Goal: Information Seeking & Learning: Learn about a topic

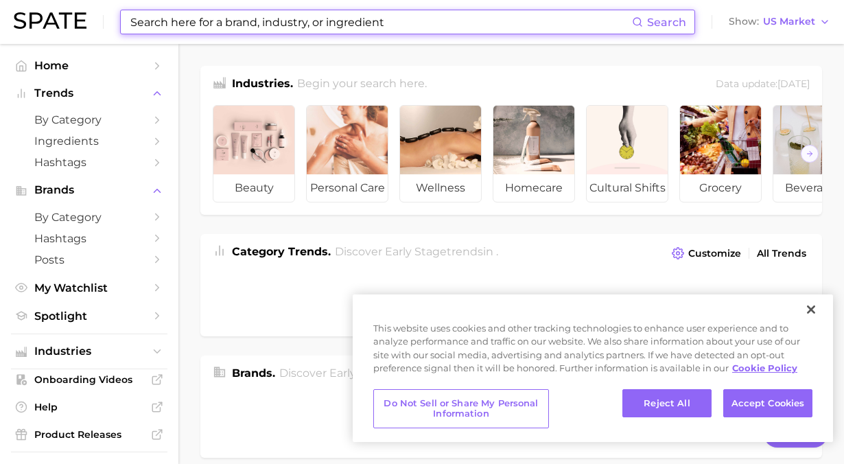
click at [339, 18] on input at bounding box center [380, 21] width 503 height 23
type input """
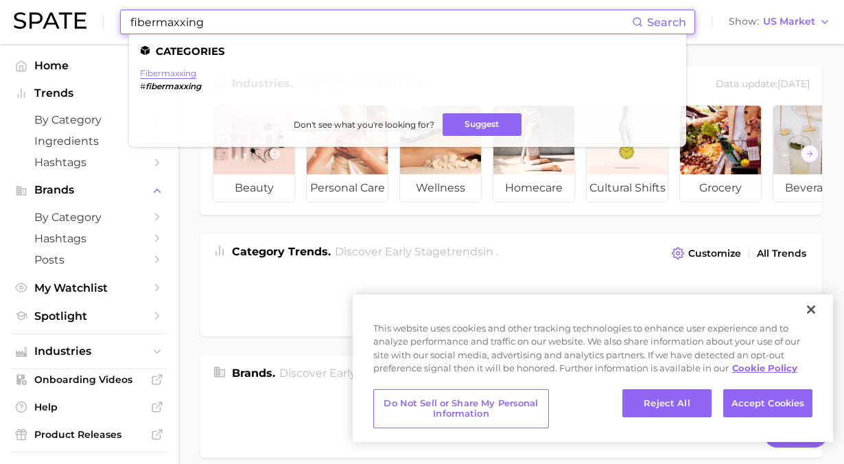
type input "fibermaxxing"
click at [185, 74] on link "fibermaxxing" at bounding box center [168, 73] width 56 height 10
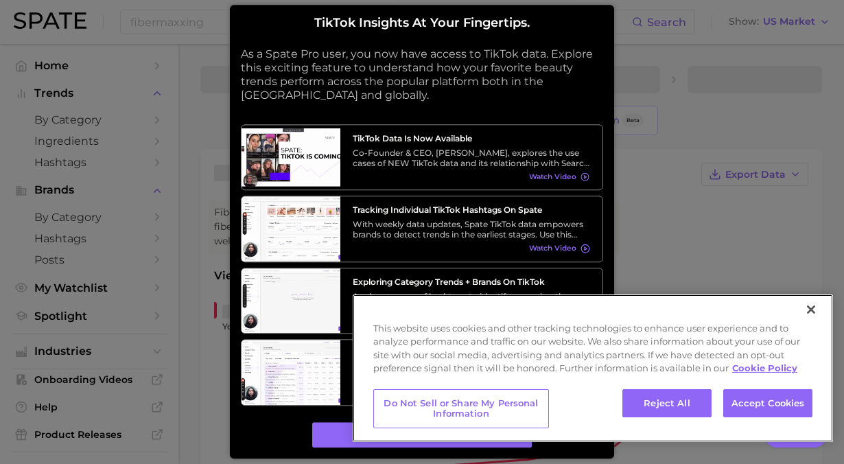
type textarea "x"
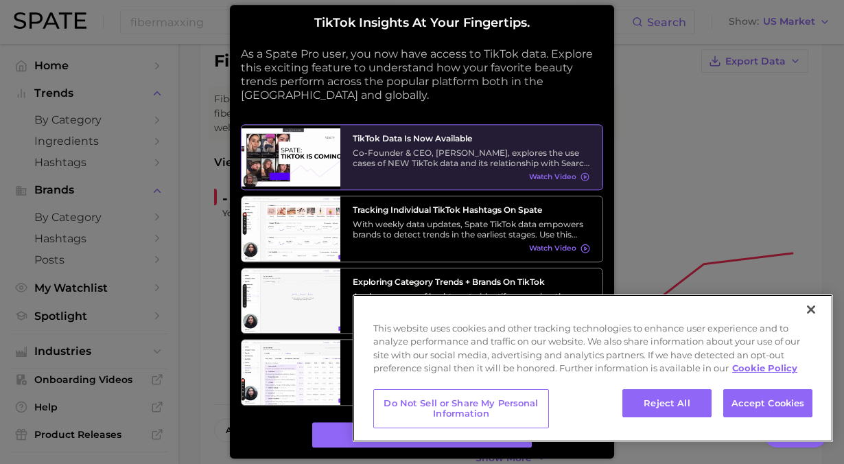
scroll to position [298, 0]
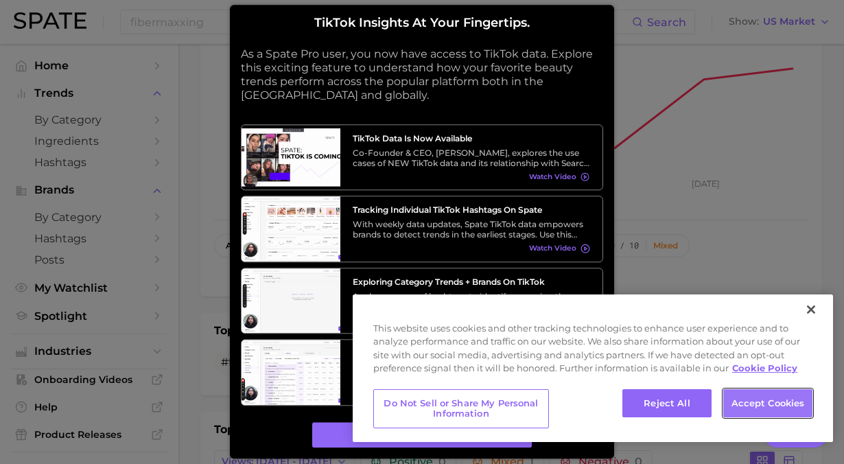
click at [768, 402] on button "Accept Cookies" at bounding box center [768, 403] width 89 height 29
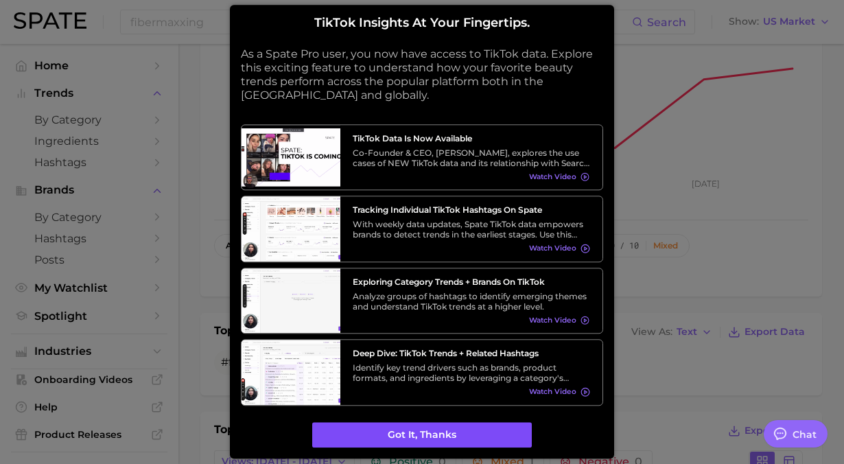
click at [468, 430] on button "Got it, thanks" at bounding box center [422, 435] width 220 height 26
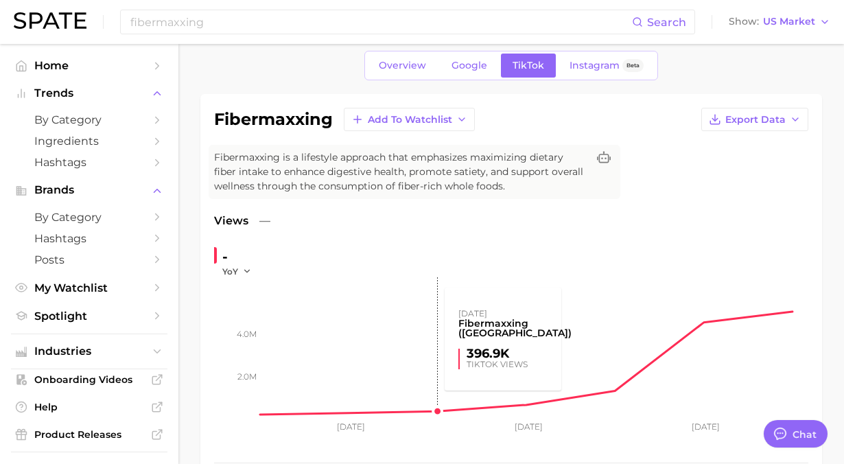
scroll to position [0, 0]
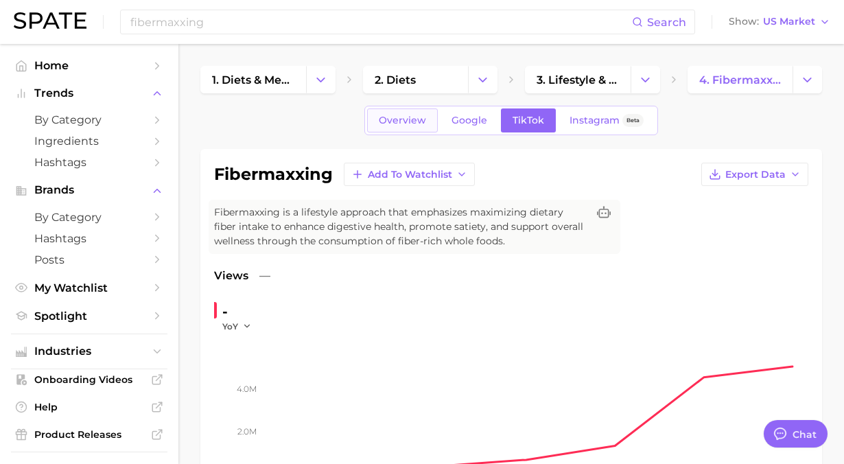
click at [405, 119] on span "Overview" at bounding box center [402, 121] width 47 height 12
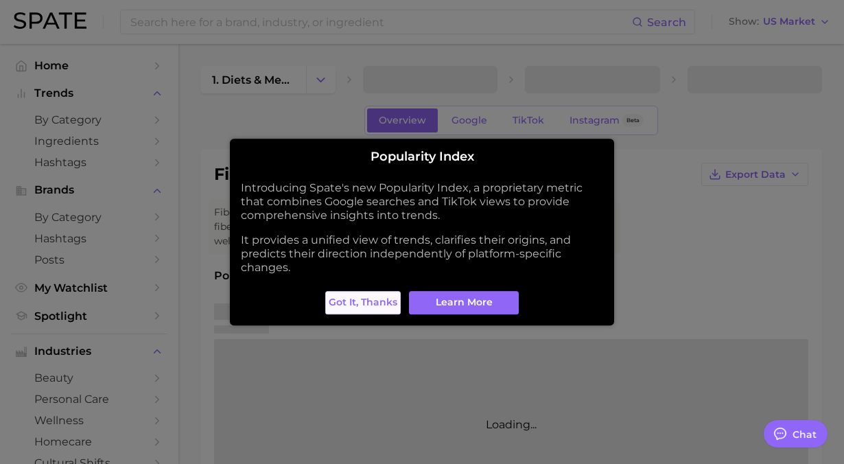
click at [376, 297] on span "Got it, thanks" at bounding box center [363, 303] width 69 height 12
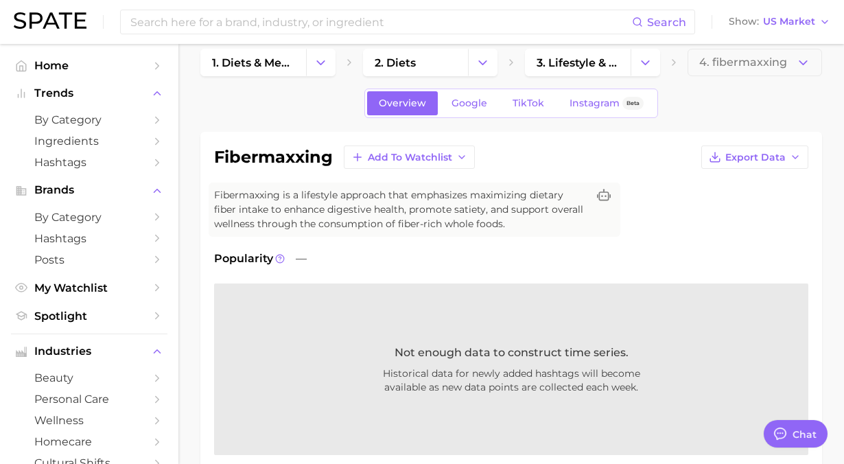
scroll to position [20, 0]
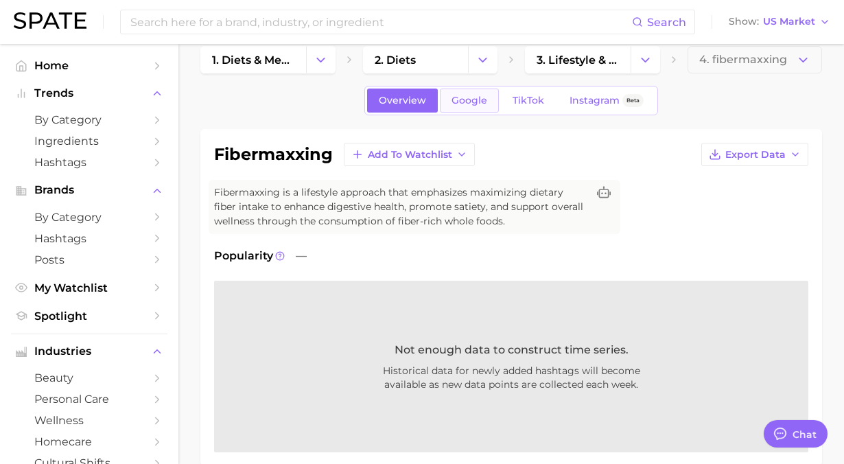
click at [475, 103] on span "Google" at bounding box center [470, 101] width 36 height 12
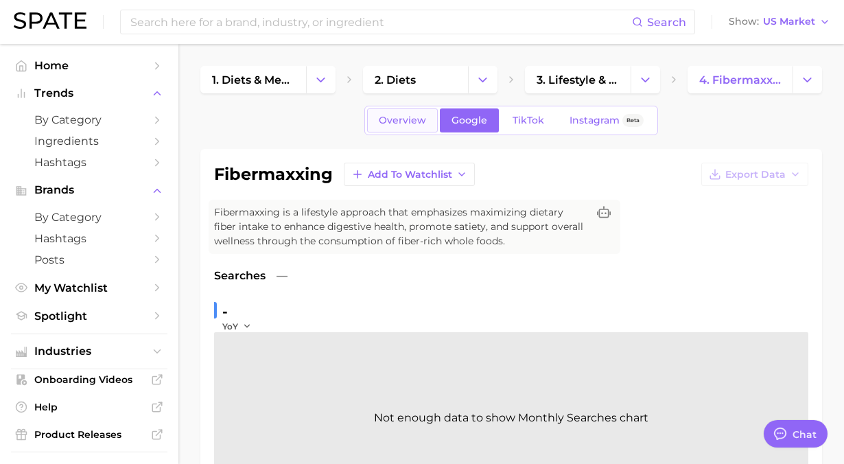
click at [417, 115] on span "Overview" at bounding box center [402, 121] width 47 height 12
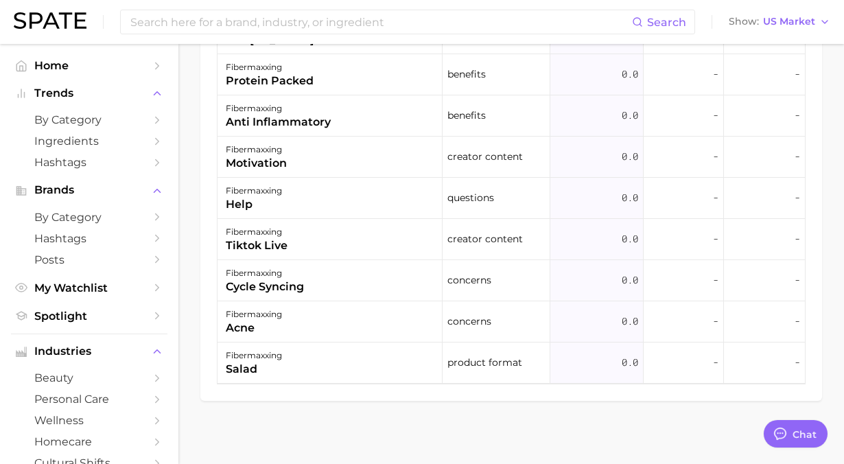
scroll to position [947, 0]
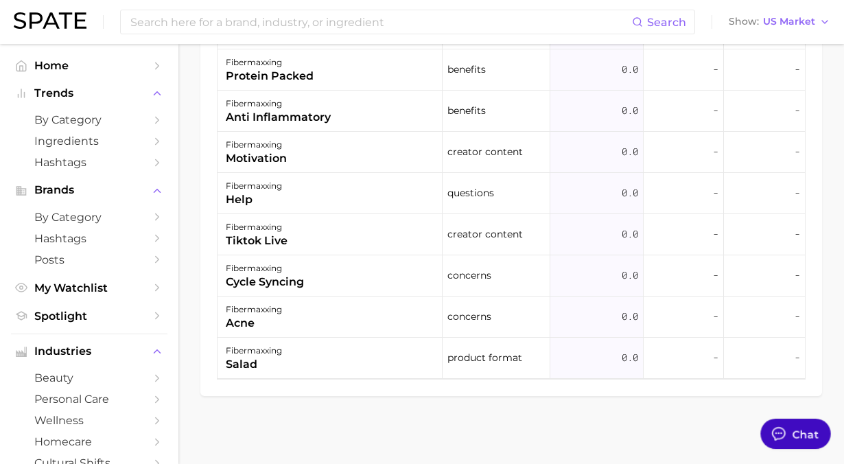
click at [801, 436] on div "Chat" at bounding box center [806, 434] width 27 height 16
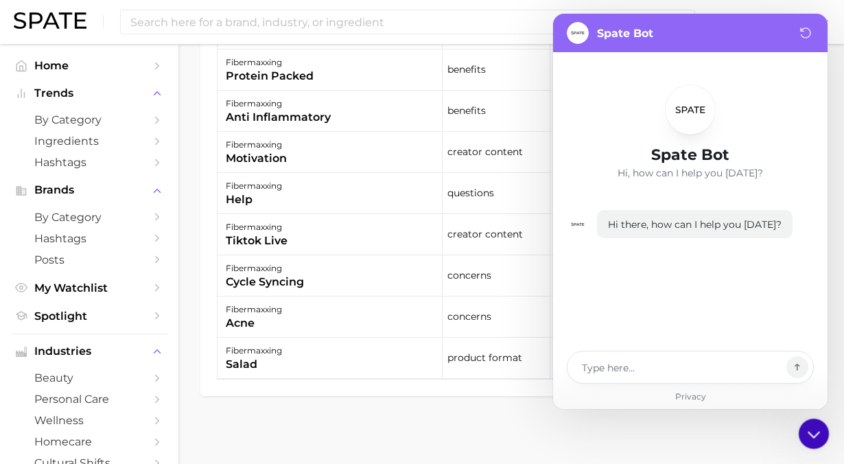
click at [808, 431] on icon at bounding box center [814, 434] width 24 height 24
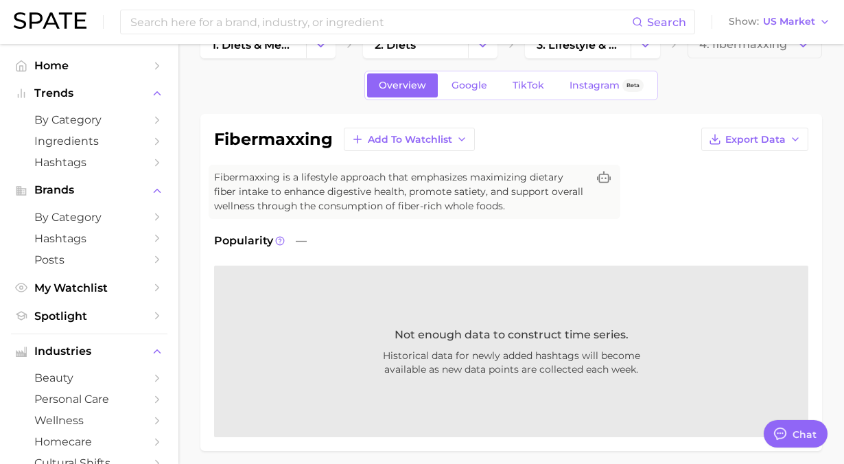
scroll to position [0, 0]
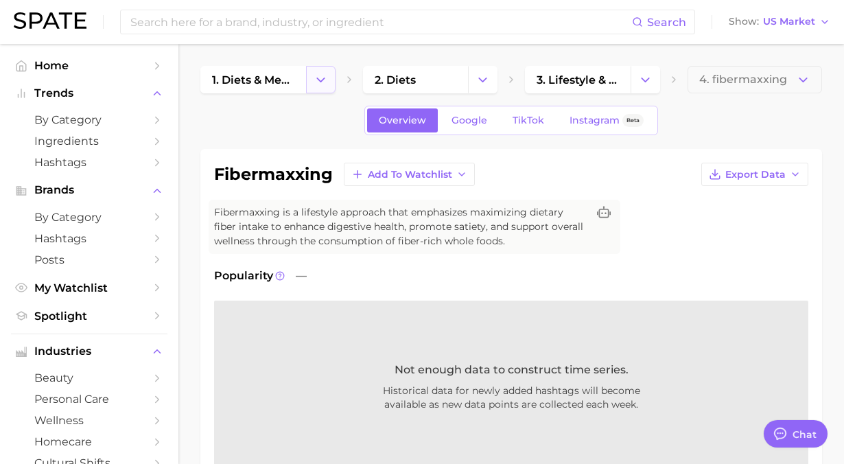
click at [325, 82] on icon "Change Category" at bounding box center [321, 80] width 14 height 14
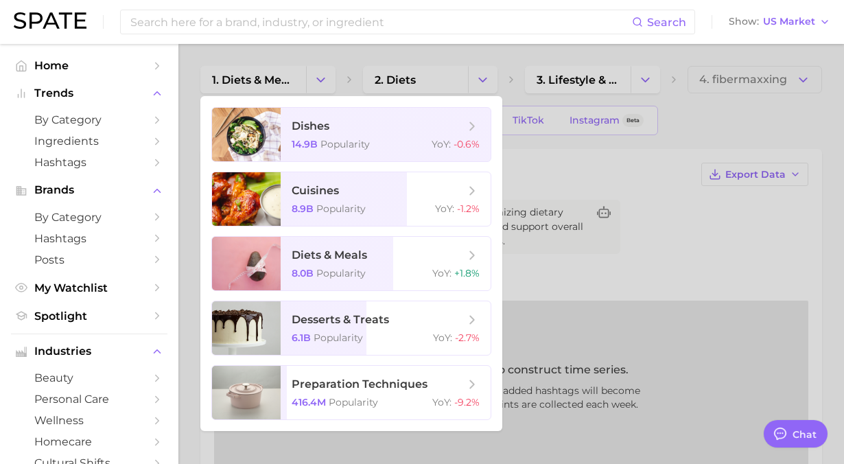
click at [320, 79] on div at bounding box center [422, 232] width 844 height 464
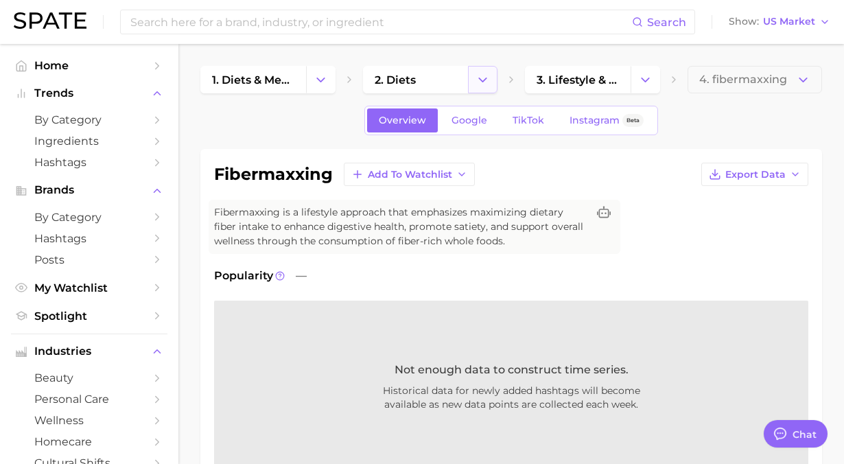
click at [468, 79] on button "Change Category" at bounding box center [483, 79] width 30 height 27
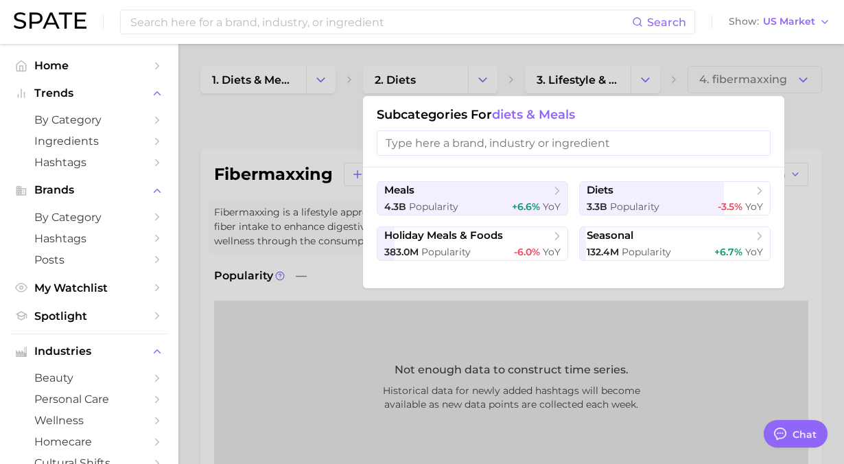
click at [483, 80] on div at bounding box center [422, 232] width 844 height 464
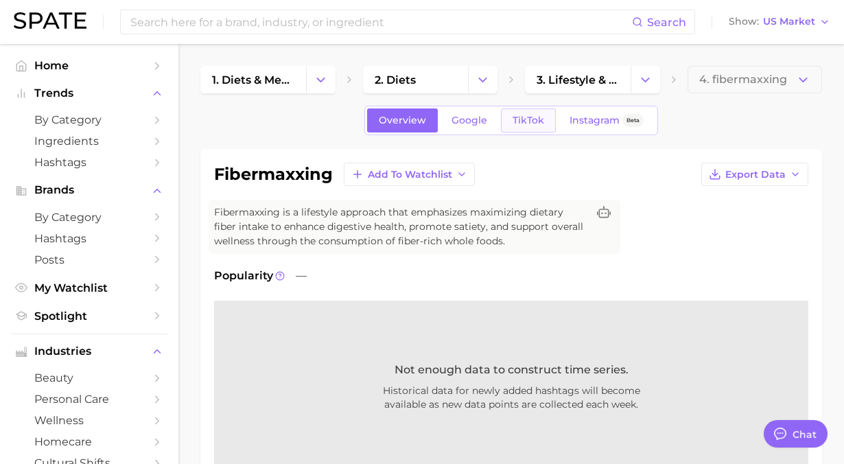
click at [534, 122] on span "TikTok" at bounding box center [529, 121] width 32 height 12
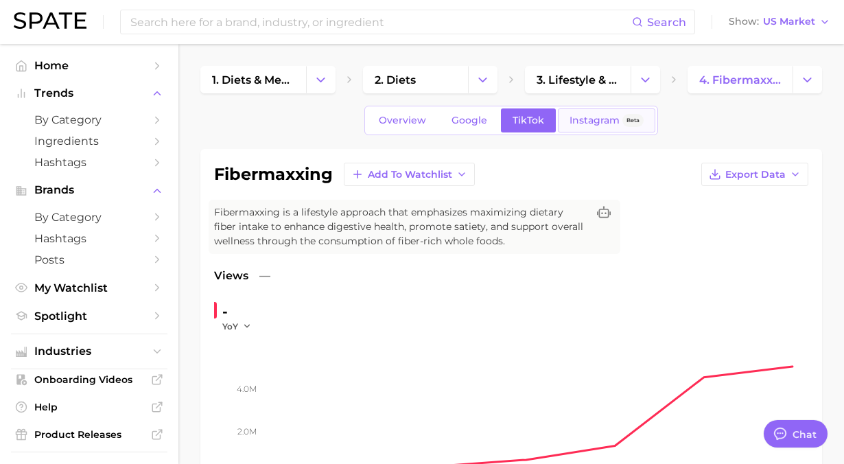
click at [585, 124] on span "Instagram" at bounding box center [595, 121] width 50 height 12
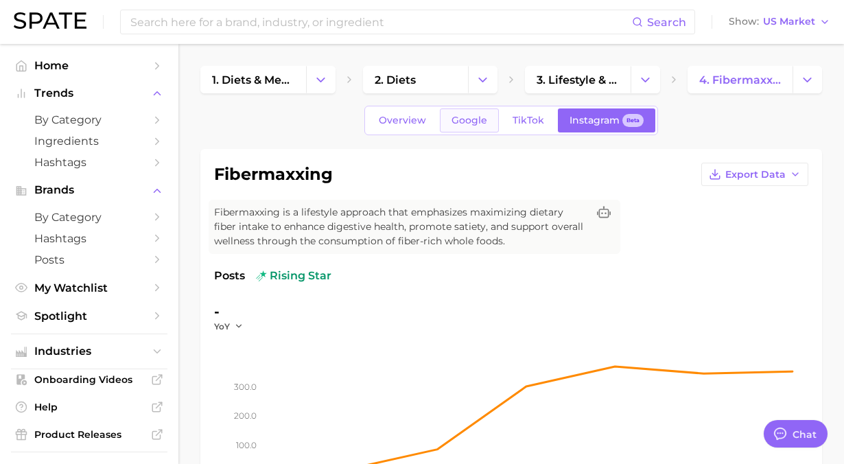
click at [466, 125] on span "Google" at bounding box center [470, 121] width 36 height 12
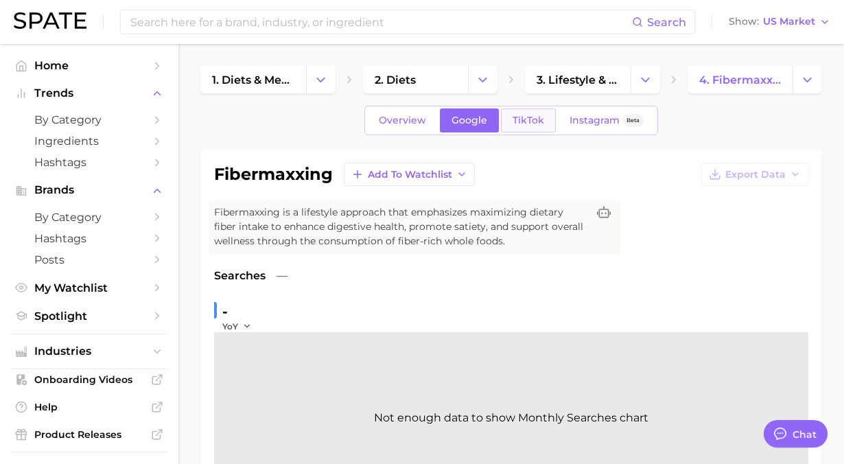
click at [525, 127] on link "TikTok" at bounding box center [528, 120] width 55 height 24
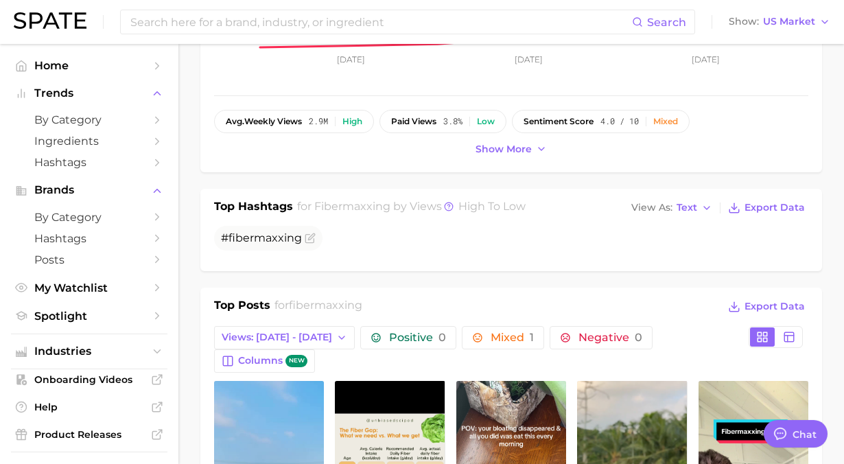
scroll to position [444, 0]
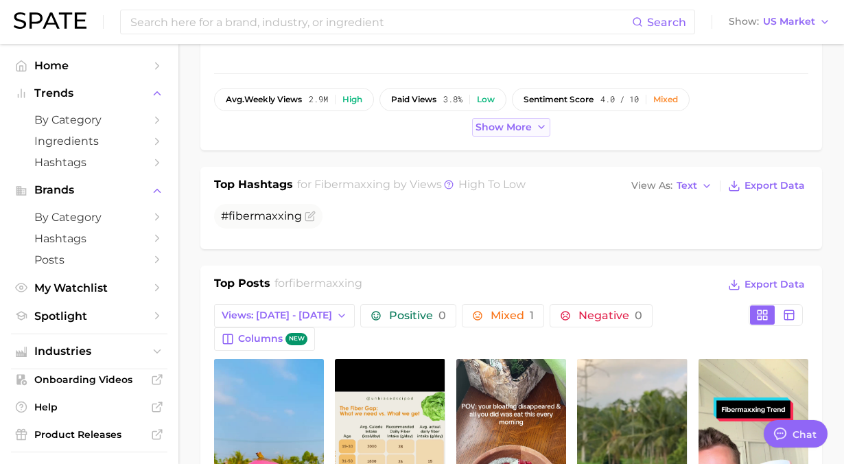
click at [508, 130] on span "Show more" at bounding box center [504, 128] width 56 height 12
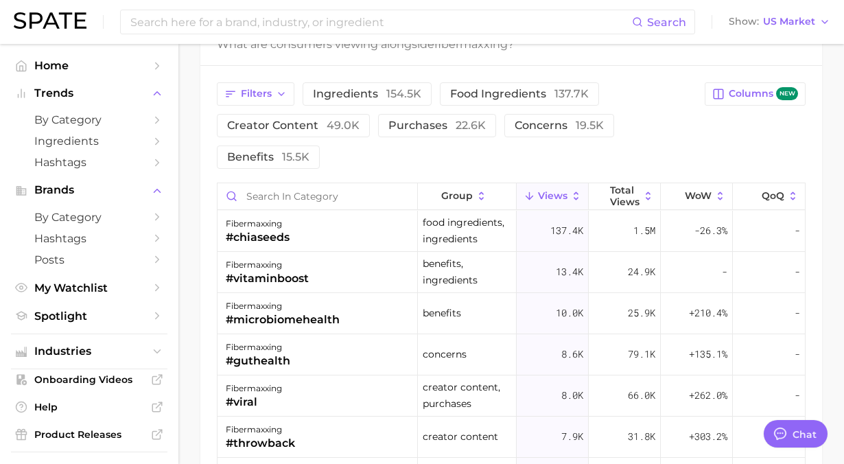
scroll to position [1190, 0]
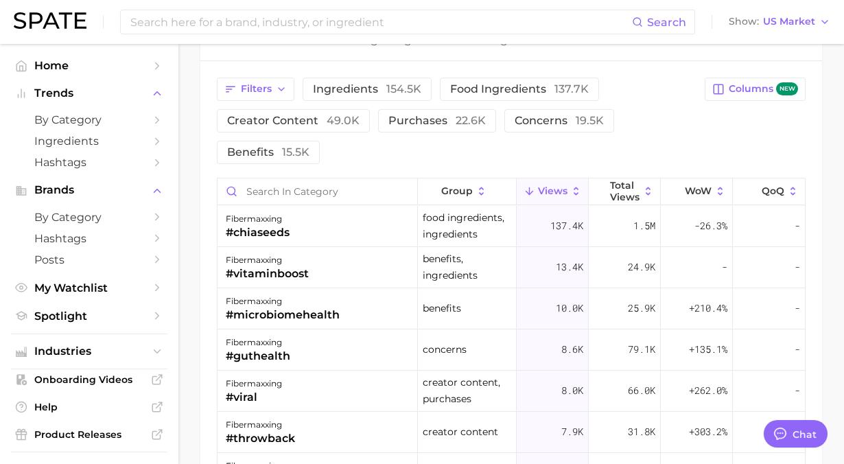
drag, startPoint x: 702, startPoint y: 168, endPoint x: 729, endPoint y: 126, distance: 49.1
click at [730, 126] on div "Filters ingredients 154.5k food ingredients 137.7k creator content 49.0k purcha…" at bounding box center [511, 359] width 622 height 597
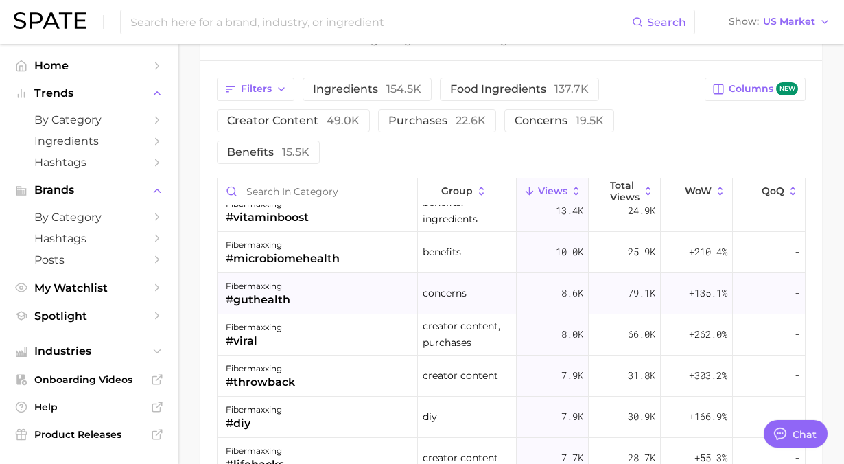
scroll to position [58, 0]
click at [703, 284] on span "+135.1%" at bounding box center [708, 292] width 38 height 16
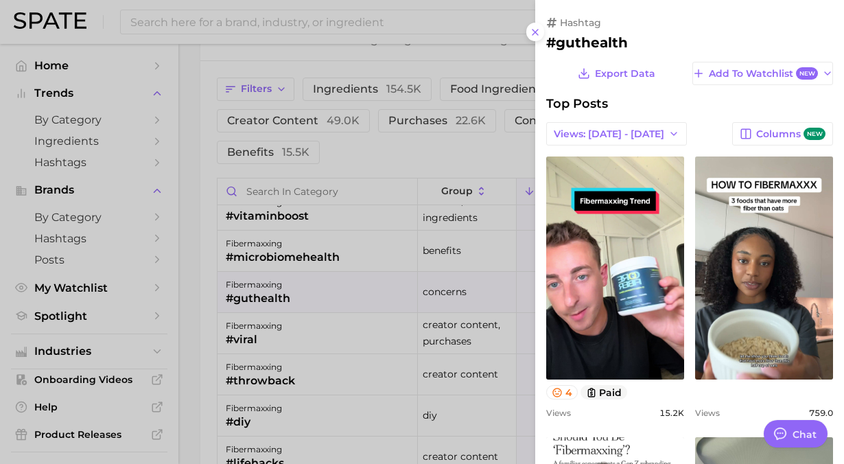
scroll to position [0, 0]
click at [536, 32] on line at bounding box center [535, 32] width 5 height 5
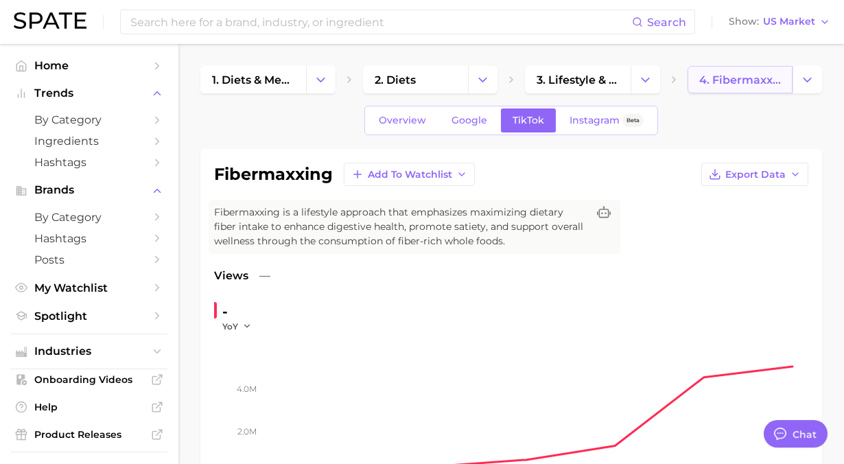
click at [737, 80] on span "4. fibermaxxing" at bounding box center [741, 79] width 82 height 13
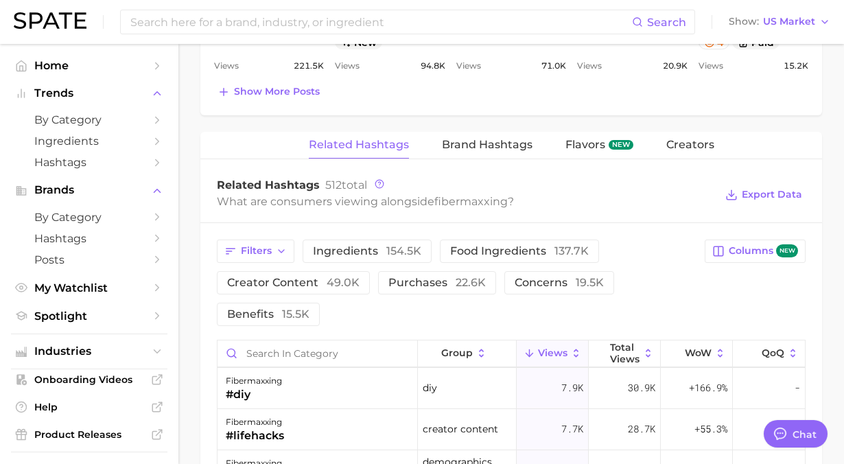
scroll to position [971, 0]
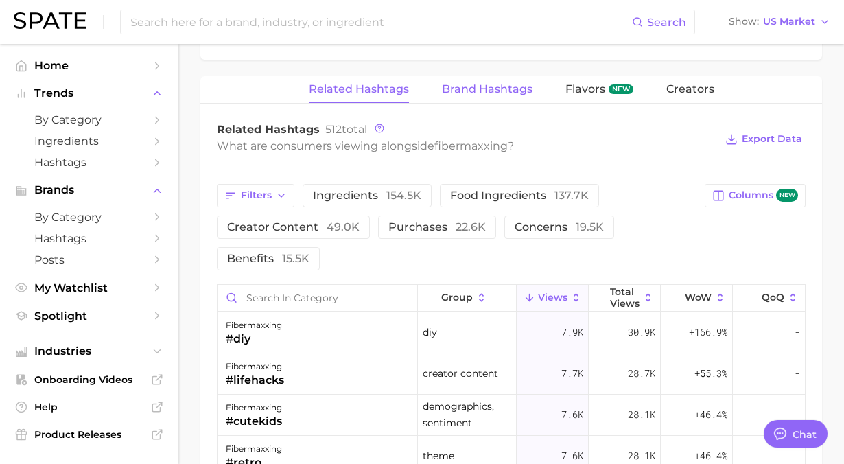
click at [507, 83] on span "Brand Hashtags" at bounding box center [487, 89] width 91 height 12
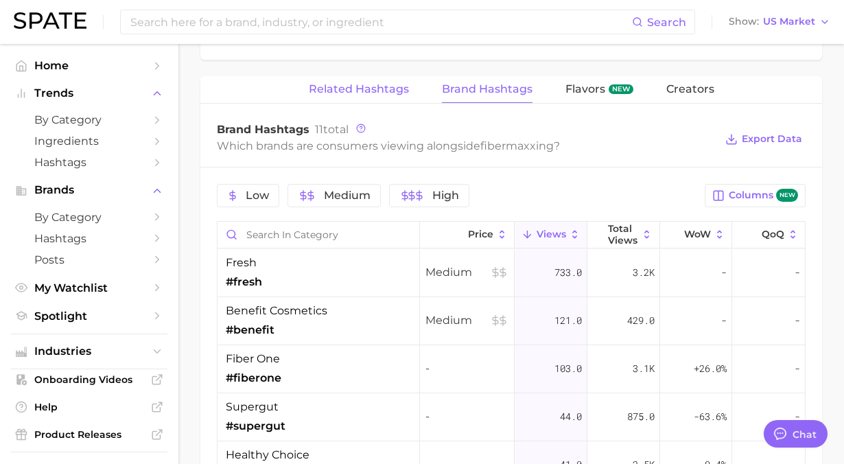
click at [382, 76] on button "Related Hashtags" at bounding box center [359, 89] width 100 height 27
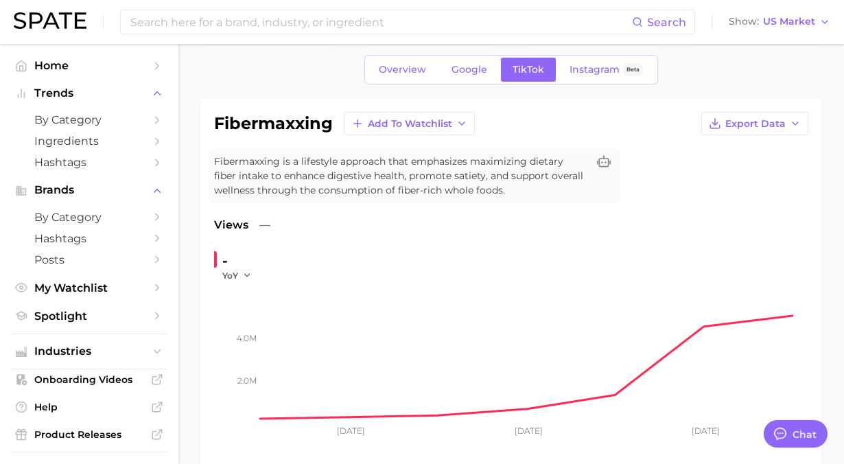
scroll to position [0, 0]
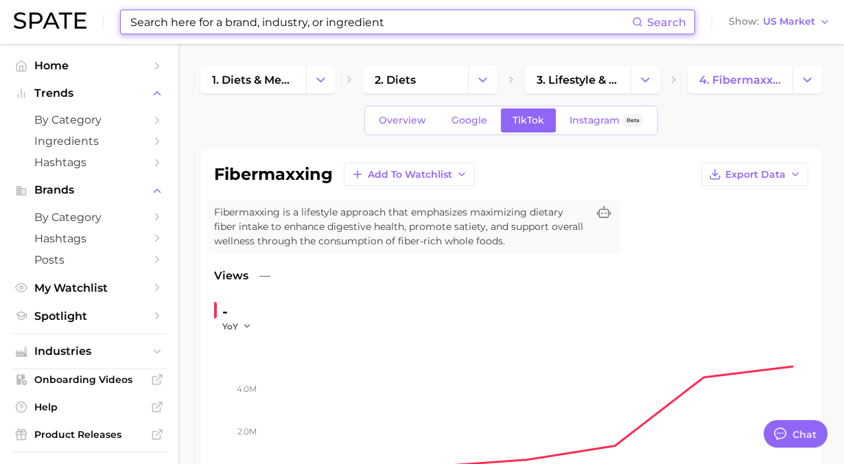
click at [387, 27] on input at bounding box center [380, 21] width 503 height 23
click at [404, 23] on input at bounding box center [380, 21] width 503 height 23
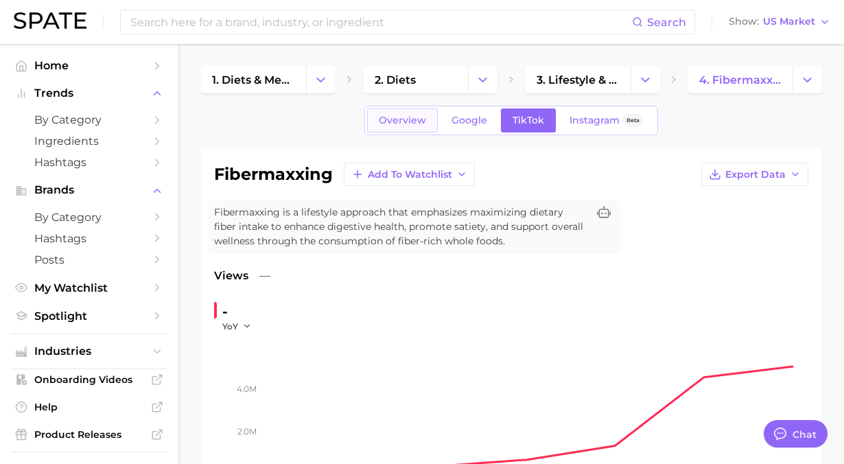
click at [411, 126] on link "Overview" at bounding box center [402, 120] width 71 height 24
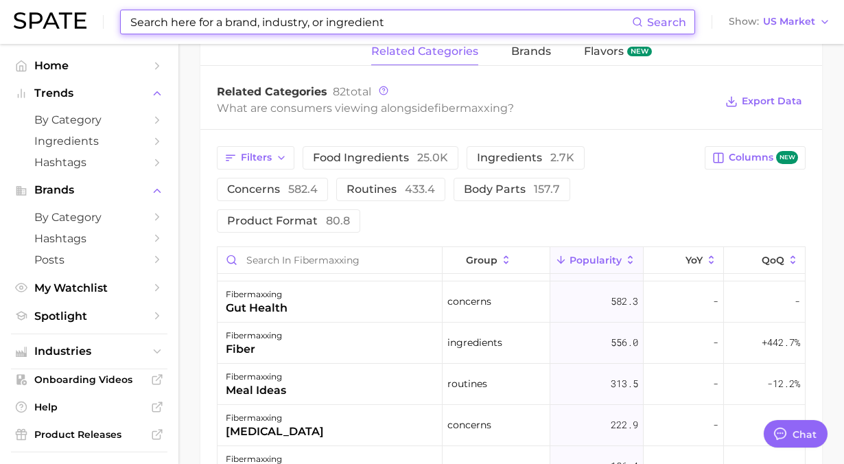
scroll to position [34, 0]
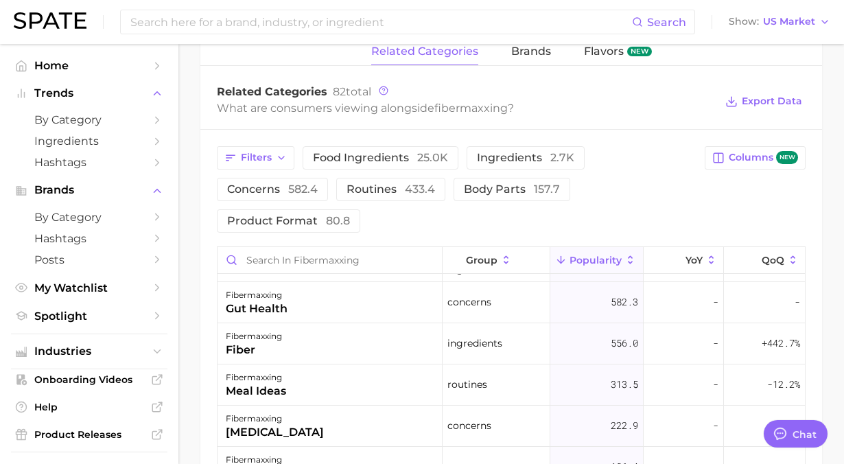
click at [786, 229] on div "Filters food ingredients 25.0k ingredients 2.7k concerns 582.4 routines 433.4 b…" at bounding box center [511, 189] width 589 height 87
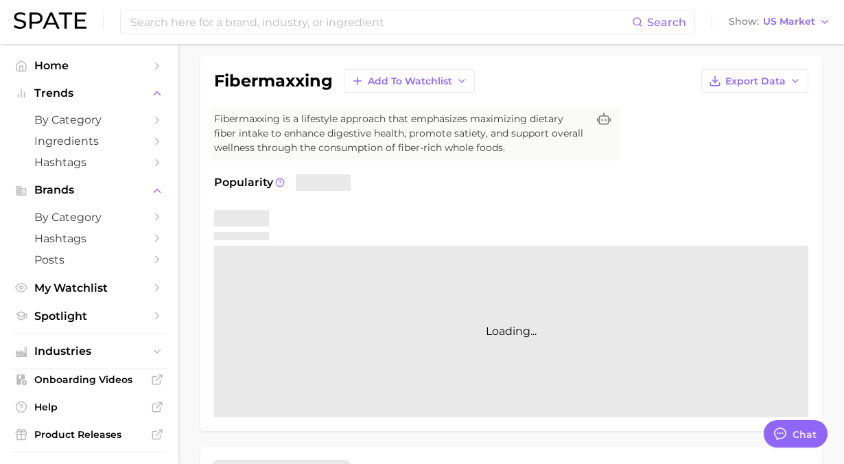
scroll to position [99, 0]
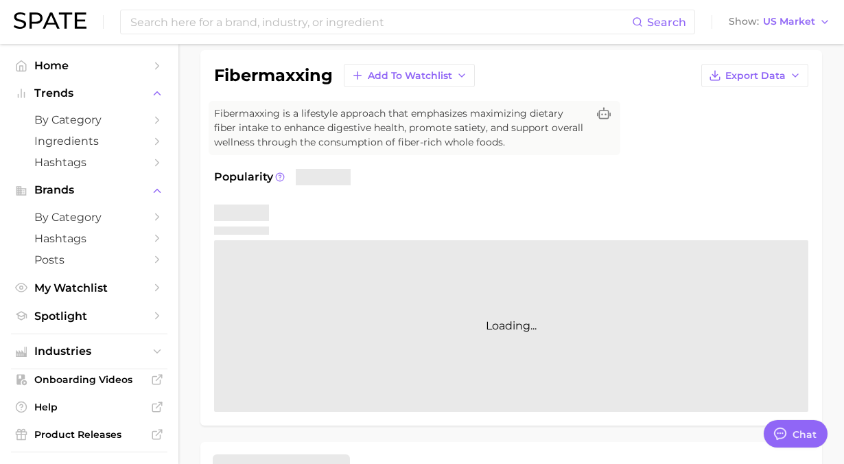
click at [566, 187] on div "Popularity Loading..." at bounding box center [511, 290] width 595 height 243
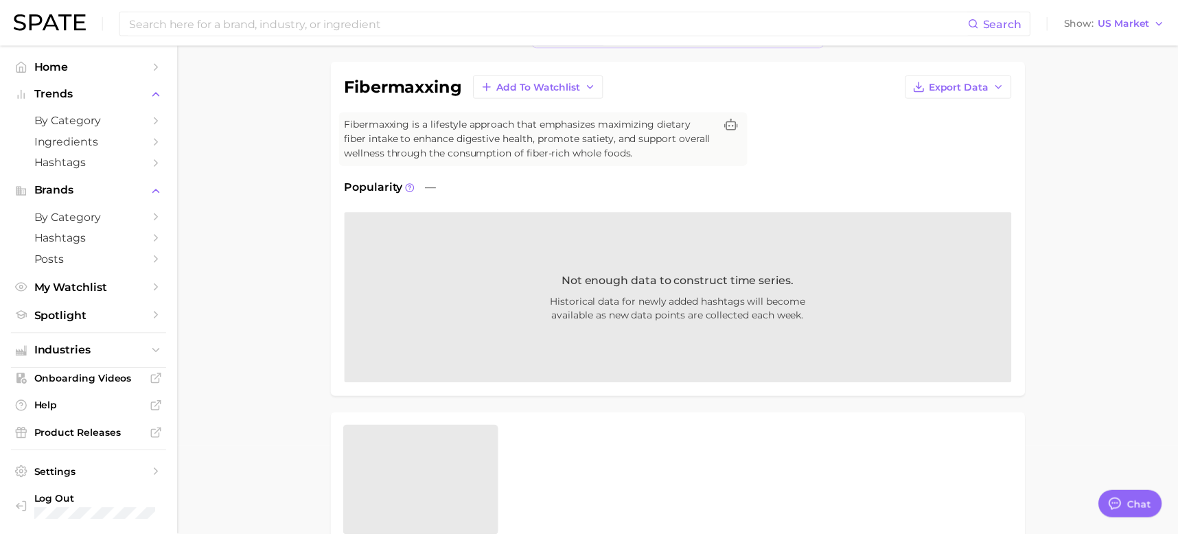
scroll to position [34, 0]
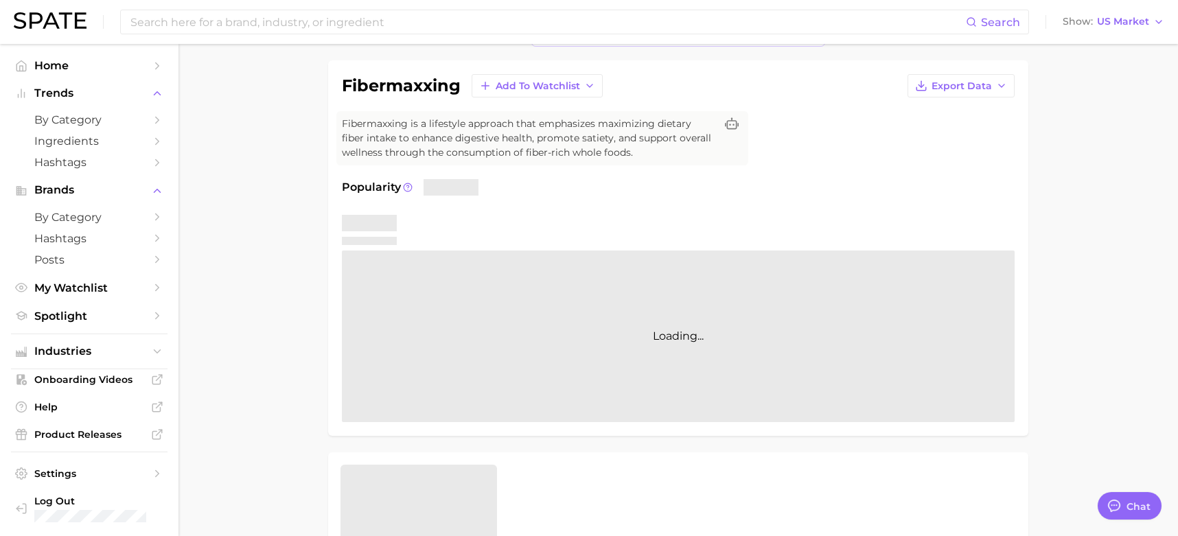
type textarea "x"
